Goal: Task Accomplishment & Management: Complete application form

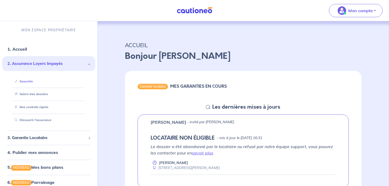
click at [33, 83] on link "Souscrire" at bounding box center [22, 81] width 20 height 4
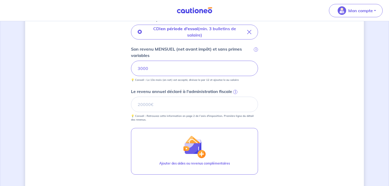
scroll to position [186, 0]
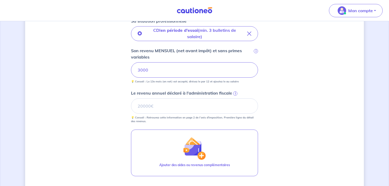
click at [237, 93] on span "i" at bounding box center [235, 93] width 4 height 4
click at [237, 98] on input "Le revenu annuel déclaré à l'administration fiscale i" at bounding box center [194, 105] width 127 height 15
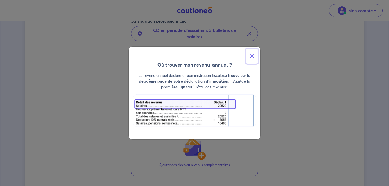
click at [252, 57] on button "Close" at bounding box center [252, 56] width 13 height 15
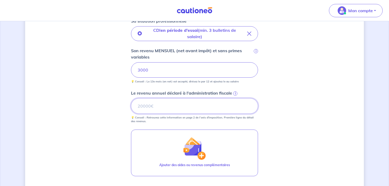
click at [205, 106] on input "Le revenu annuel déclaré à l'administration fiscale i" at bounding box center [194, 105] width 127 height 15
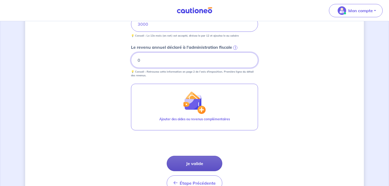
type input "0"
click at [194, 163] on button "Je valide" at bounding box center [195, 163] width 56 height 15
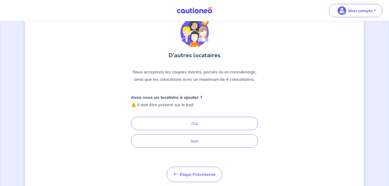
scroll to position [39, 0]
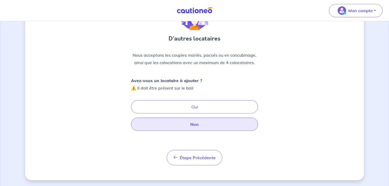
click at [187, 129] on button "Non" at bounding box center [194, 124] width 127 height 13
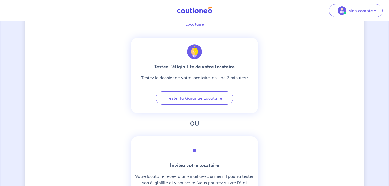
scroll to position [88, 0]
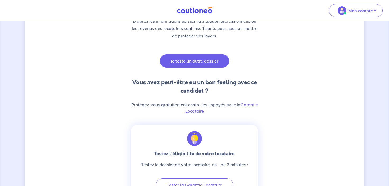
click at [190, 63] on button "Je teste un autre dossier" at bounding box center [194, 60] width 69 height 13
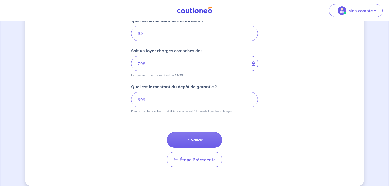
scroll to position [254, 0]
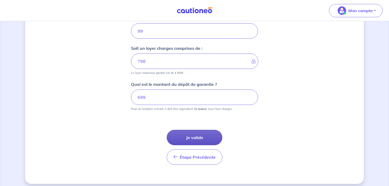
click at [198, 133] on button "Je valide" at bounding box center [195, 137] width 56 height 15
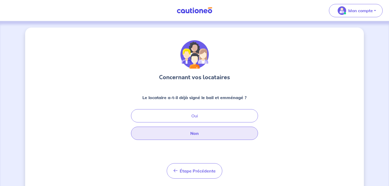
click at [198, 136] on button "Non" at bounding box center [194, 133] width 127 height 13
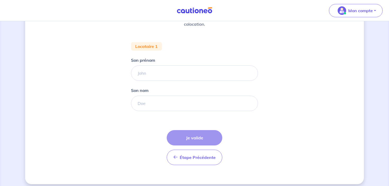
scroll to position [91, 0]
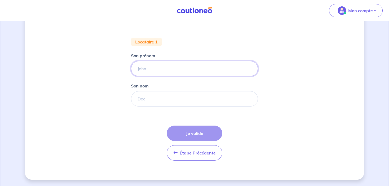
click at [176, 74] on input "Son prénom" at bounding box center [194, 68] width 127 height 15
type input "Karim"
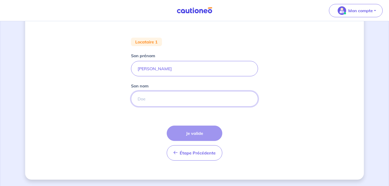
click at [171, 102] on input "Son nom" at bounding box center [194, 98] width 127 height 15
type input "Koudjil"
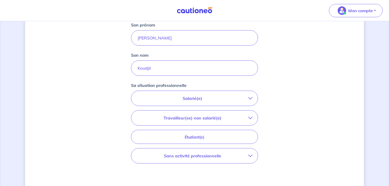
click at [202, 100] on p "Salarié(e)" at bounding box center [193, 98] width 112 height 6
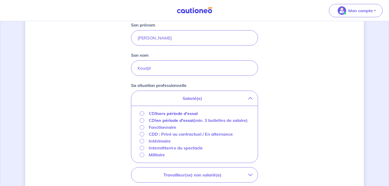
scroll to position [135, 0]
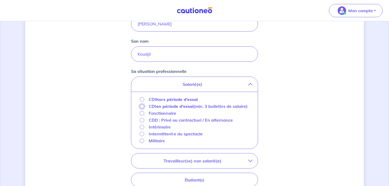
click at [142, 108] on input "CDI en période d'essai (min. 3 bulletins de salaire)" at bounding box center [142, 106] width 5 height 5
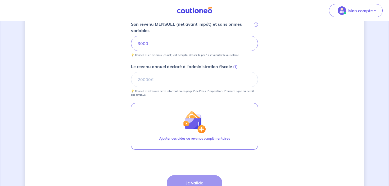
scroll to position [213, 0]
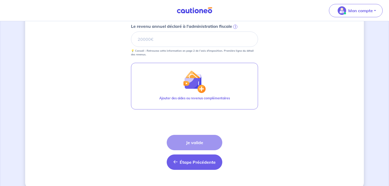
scroll to position [254, 0]
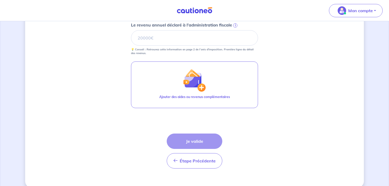
click at [200, 141] on div "Étape Précédente Précédent Je valide Je valide" at bounding box center [195, 150] width 56 height 35
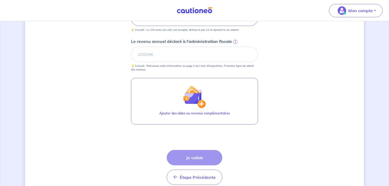
scroll to position [237, 0]
click at [196, 55] on input "Le revenu annuel déclaré à l'administration fiscale i" at bounding box center [194, 54] width 127 height 15
click at [233, 39] on div "i" at bounding box center [234, 41] width 5 height 5
click at [233, 47] on input "Le revenu annuel déclaré à l'administration fiscale i" at bounding box center [194, 54] width 127 height 15
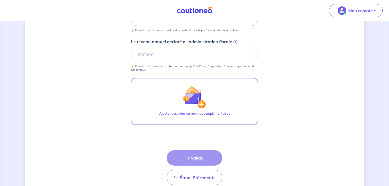
click at [236, 42] on span "i" at bounding box center [235, 42] width 4 height 4
click at [236, 47] on input "Le revenu annuel déclaré à l'administration fiscale i" at bounding box center [194, 54] width 127 height 15
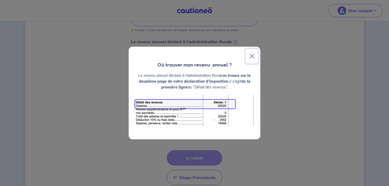
click at [253, 54] on button "Close" at bounding box center [252, 56] width 13 height 15
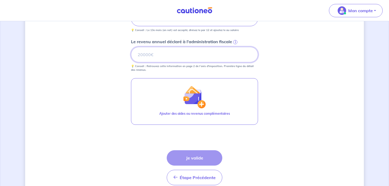
click at [187, 54] on input "Le revenu annuel déclaré à l'administration fiscale i" at bounding box center [194, 54] width 127 height 15
type input "0"
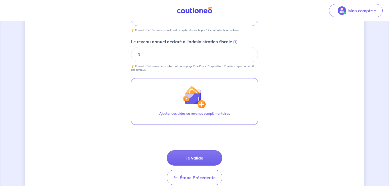
click at [190, 159] on button "Je valide" at bounding box center [195, 157] width 56 height 15
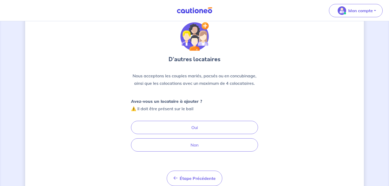
scroll to position [19, 0]
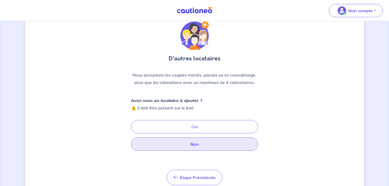
click at [182, 144] on button "Non" at bounding box center [194, 143] width 127 height 13
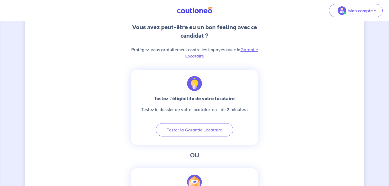
scroll to position [142, 0]
click at [198, 56] on link "Garantie Locataire" at bounding box center [221, 53] width 73 height 12
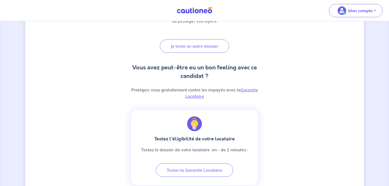
scroll to position [0, 0]
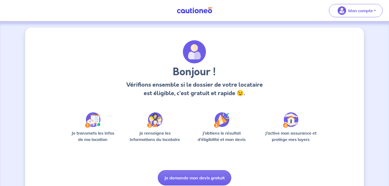
scroll to position [21, 0]
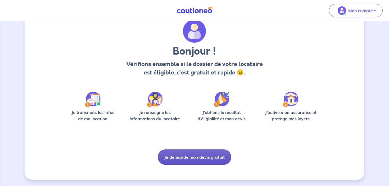
click at [198, 161] on button "Je demande mon devis gratuit" at bounding box center [195, 156] width 74 height 15
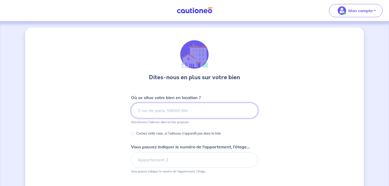
click at [171, 111] on input at bounding box center [194, 110] width 127 height 15
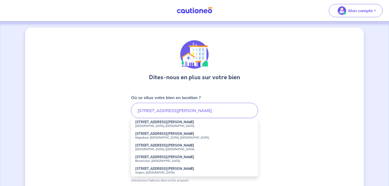
click at [163, 126] on small "Bobigny, France" at bounding box center [194, 126] width 119 height 4
type input "32 Rue Frida Kahlo, Bobigny, France"
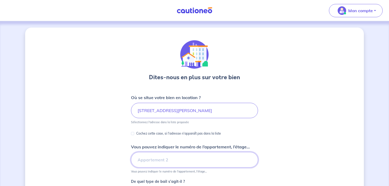
click at [170, 152] on input "Vous pouvez indiquer le numéro de l’appartement, l’étage..." at bounding box center [194, 159] width 127 height 15
type input "B1-26- 2ème étage"
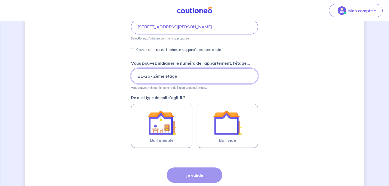
scroll to position [88, 0]
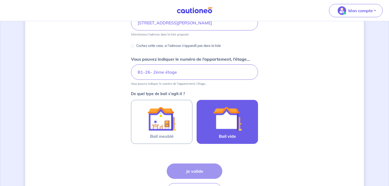
click at [223, 141] on label "Bail vide" at bounding box center [227, 122] width 61 height 44
click at [0, 0] on input "Bail vide" at bounding box center [0, 0] width 0 height 0
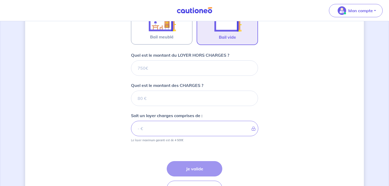
scroll to position [186, 0]
click at [196, 73] on input "Quel est le montant du LOYER HORS CHARGES ?" at bounding box center [194, 68] width 127 height 15
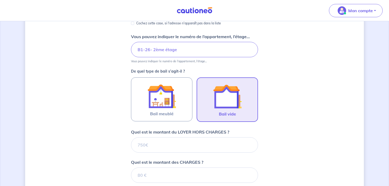
scroll to position [114, 0]
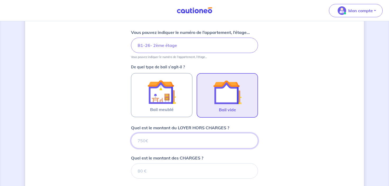
click at [203, 143] on input "Quel est le montant du LOYER HORS CHARGES ?" at bounding box center [194, 140] width 127 height 15
type input "6"
type input "699"
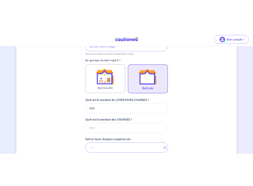
scroll to position [139, 0]
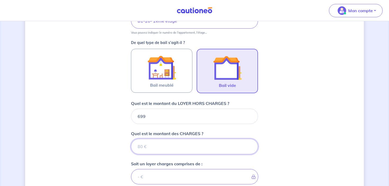
click at [164, 149] on input "Quel est le montant des CHARGES ?" at bounding box center [194, 146] width 127 height 15
type input "98"
type input "797"
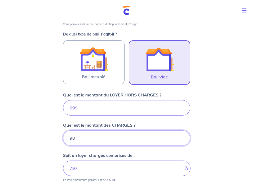
type input "98"
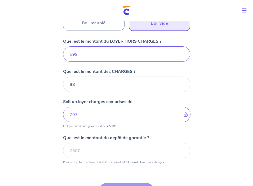
scroll to position [210, 0]
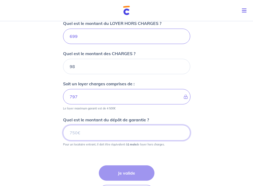
click at [100, 138] on input "Quel est le montant du dépôt de garantie ?" at bounding box center [126, 132] width 127 height 15
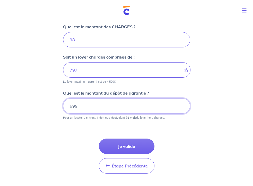
scroll to position [246, 0]
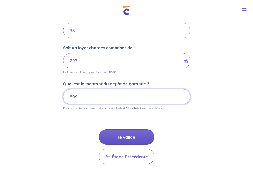
type input "699"
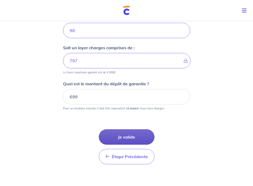
click at [132, 137] on button "Je valide" at bounding box center [127, 136] width 56 height 15
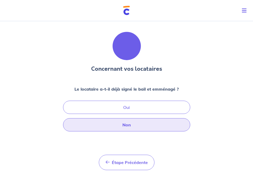
click at [132, 127] on button "Non" at bounding box center [126, 124] width 127 height 13
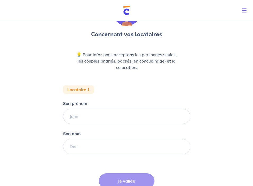
scroll to position [35, 0]
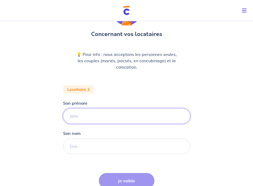
click at [122, 113] on input "Son prénom" at bounding box center [126, 115] width 127 height 15
type input "Karim"
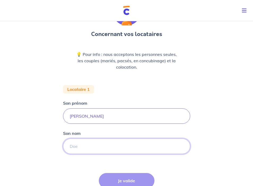
click at [108, 148] on input "Son nom" at bounding box center [126, 145] width 127 height 15
type input "Koudjil"
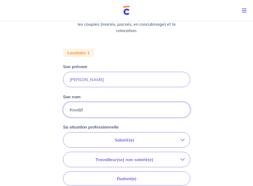
scroll to position [94, 0]
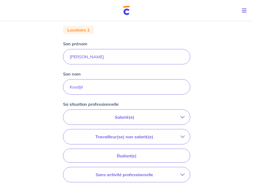
click at [136, 116] on p "Salarié(e)" at bounding box center [125, 117] width 112 height 6
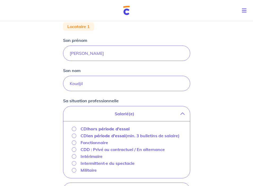
scroll to position [99, 0]
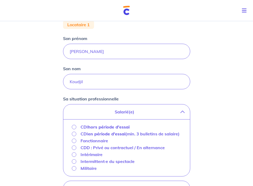
click at [100, 129] on strong "hors période d'essai" at bounding box center [109, 126] width 42 height 5
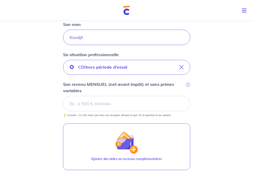
scroll to position [144, 0]
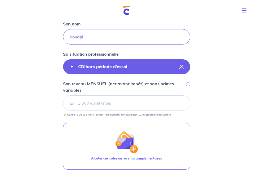
click at [101, 66] on strong "hors période d'essai" at bounding box center [107, 66] width 42 height 5
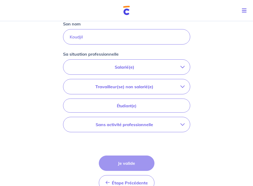
click at [102, 69] on p "Salarié(e)" at bounding box center [125, 67] width 112 height 6
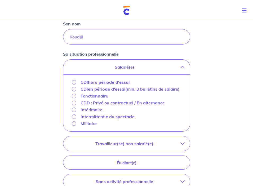
click at [113, 84] on strong "hors période d'essai" at bounding box center [109, 81] width 42 height 5
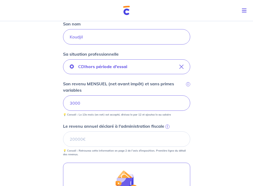
scroll to position [159, 0]
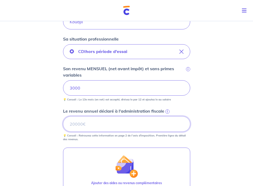
click at [92, 123] on input "Le revenu annuel déclaré à l'administration fiscale i" at bounding box center [126, 123] width 127 height 15
type input "0"
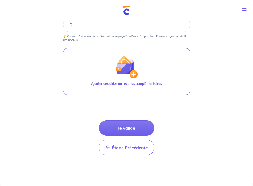
scroll to position [262, 0]
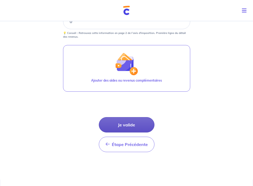
click at [124, 130] on button "Je valide" at bounding box center [127, 124] width 56 height 15
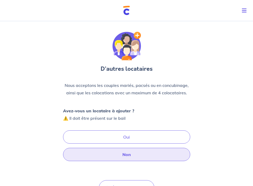
click at [124, 155] on button "Non" at bounding box center [126, 154] width 127 height 13
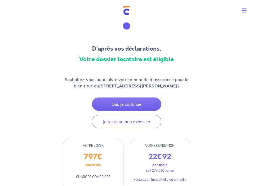
scroll to position [25, 0]
